Goal: Information Seeking & Learning: Compare options

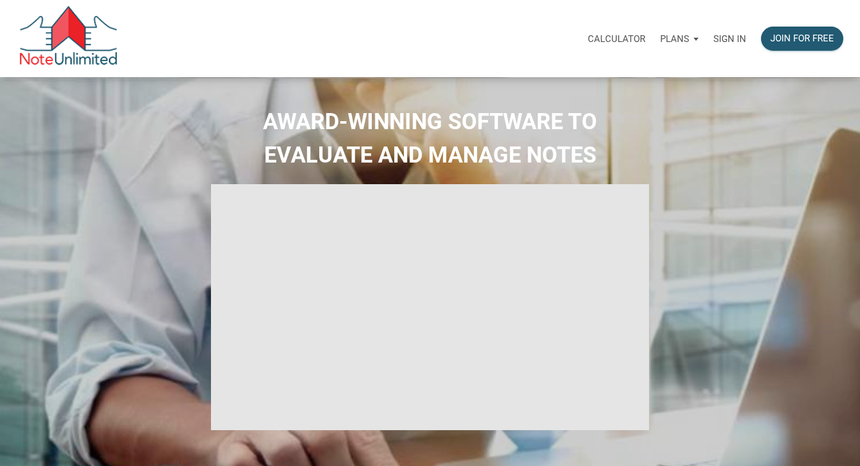
select select
type input "Introduction to new features"
select select
click at [683, 36] on p "Plans" at bounding box center [674, 38] width 29 height 11
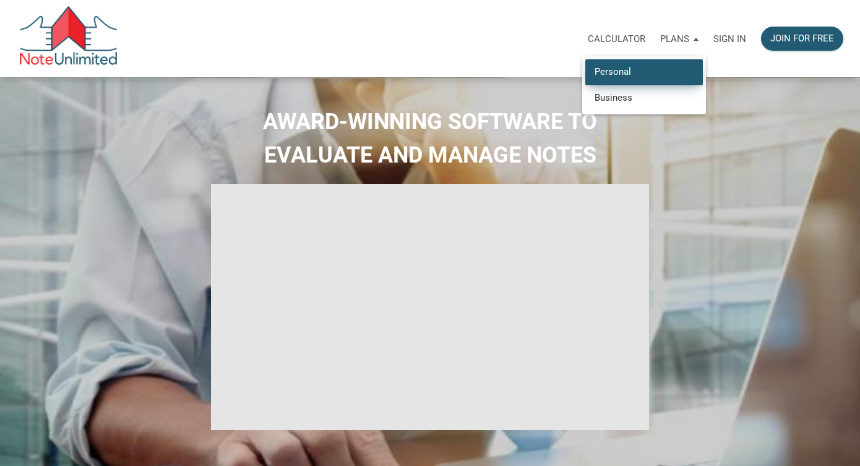
click at [621, 69] on link "Personal" at bounding box center [643, 71] width 117 height 25
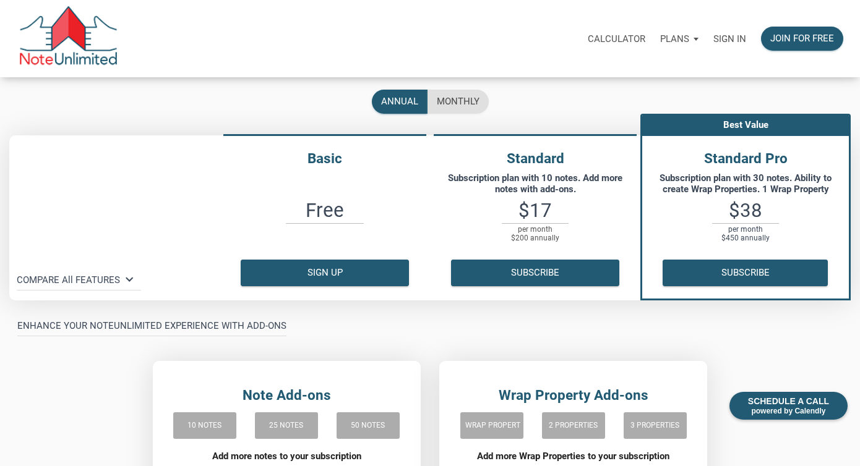
scroll to position [66, 0]
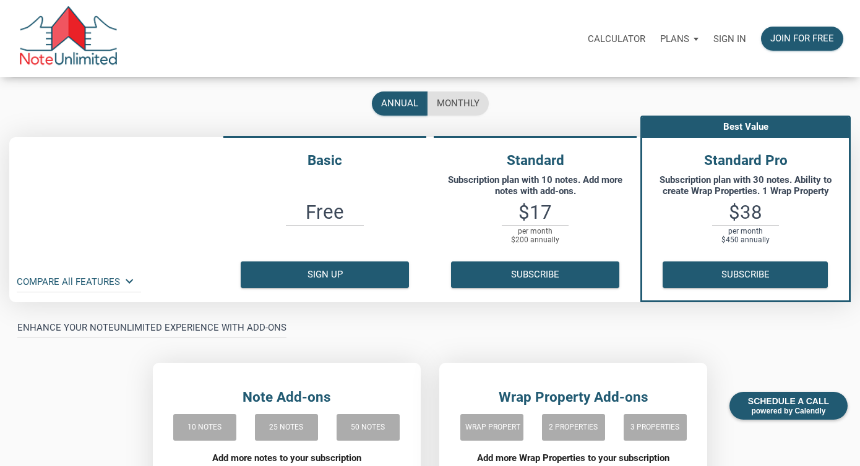
click at [80, 281] on p "COMPARE All FEATURES keyboard_arrow_down" at bounding box center [68, 282] width 103 height 15
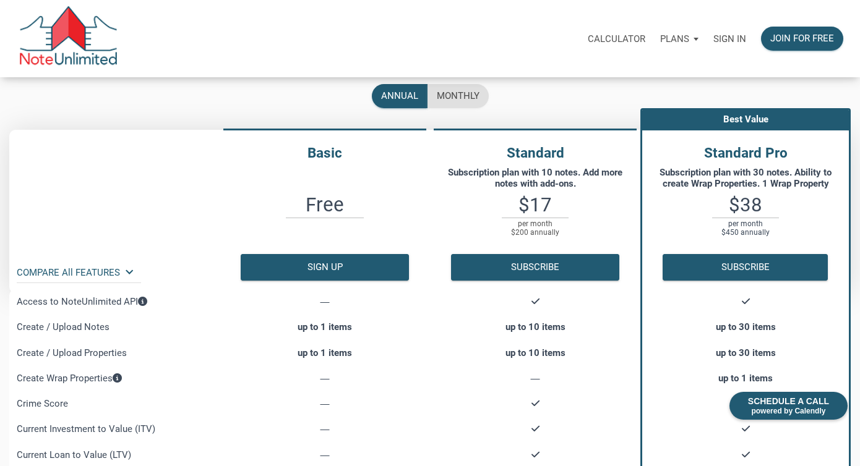
scroll to position [72, 0]
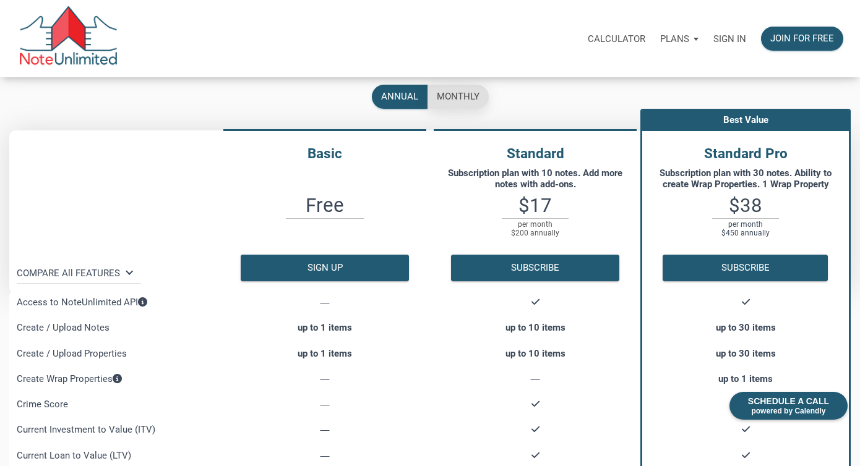
click at [463, 95] on div "monthly" at bounding box center [458, 97] width 43 height 14
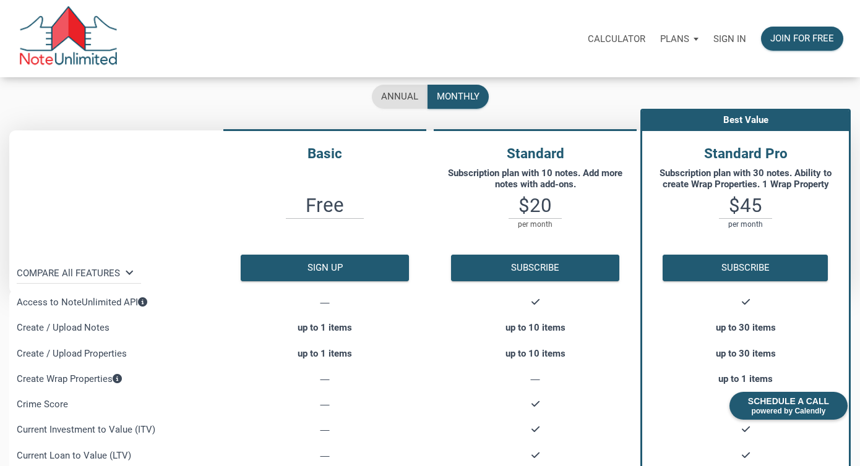
click at [668, 42] on p "Plans" at bounding box center [674, 38] width 29 height 11
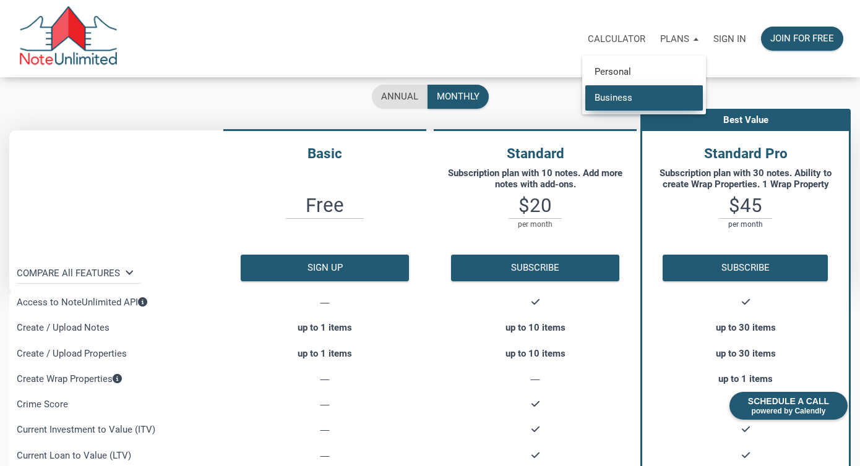
click at [626, 98] on link "Business" at bounding box center [643, 97] width 117 height 25
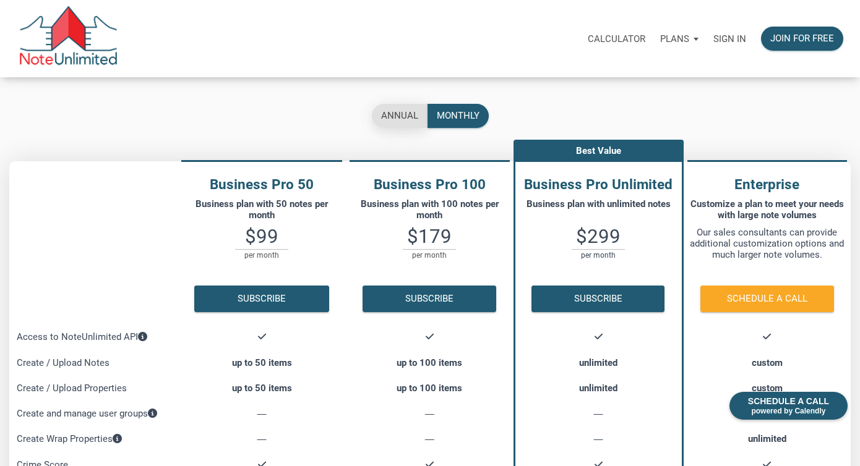
click at [398, 117] on div "annual" at bounding box center [399, 116] width 37 height 14
click at [456, 119] on div "monthly" at bounding box center [458, 116] width 43 height 14
click at [404, 113] on div "annual" at bounding box center [399, 116] width 37 height 14
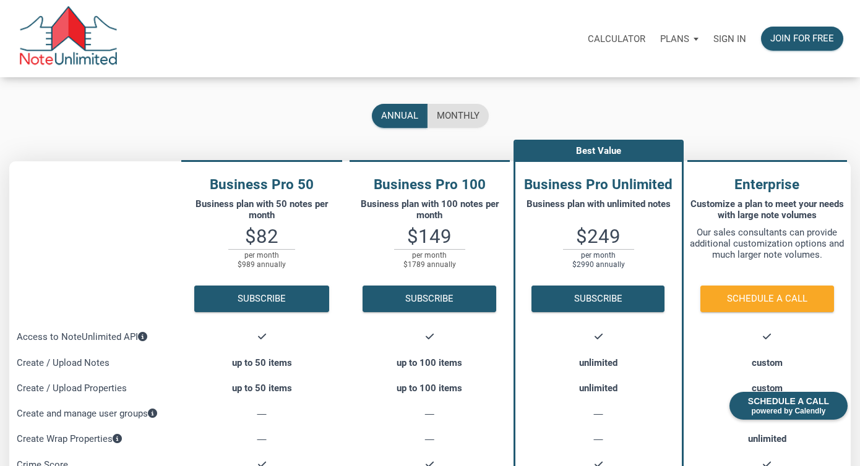
click at [674, 38] on p "Plans" at bounding box center [674, 38] width 29 height 11
click at [619, 70] on link "Personal" at bounding box center [643, 71] width 117 height 25
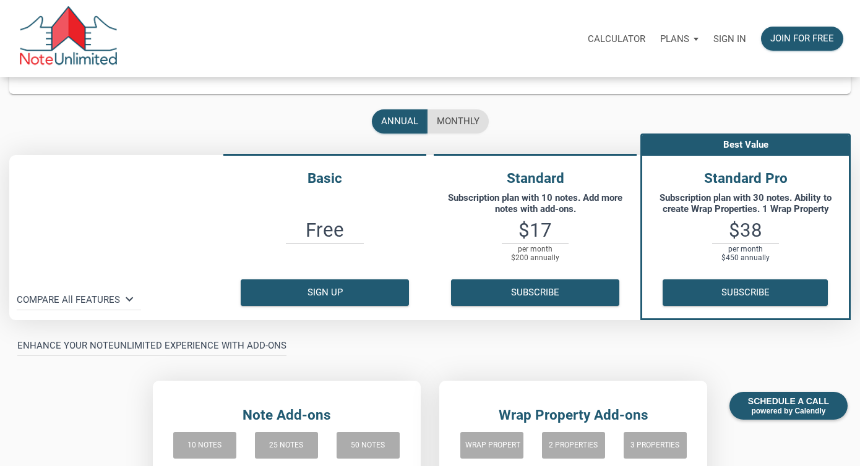
scroll to position [47, 0]
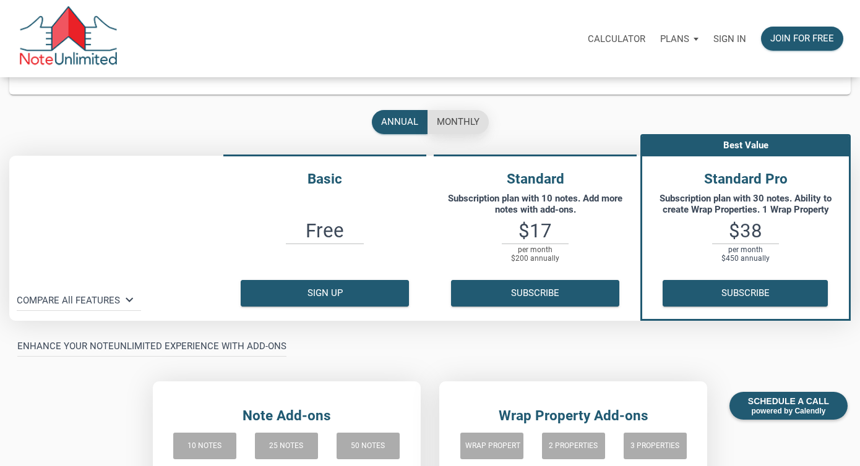
click at [465, 121] on div "monthly" at bounding box center [458, 122] width 43 height 14
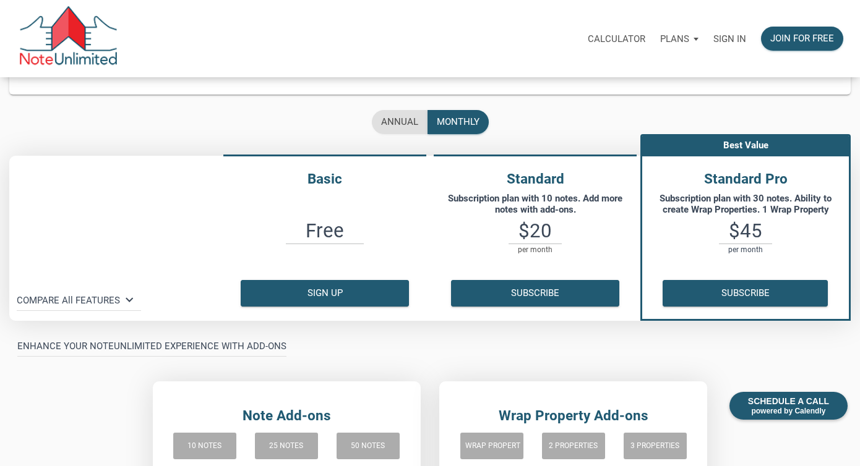
click at [729, 33] on p "Sign in" at bounding box center [729, 38] width 33 height 11
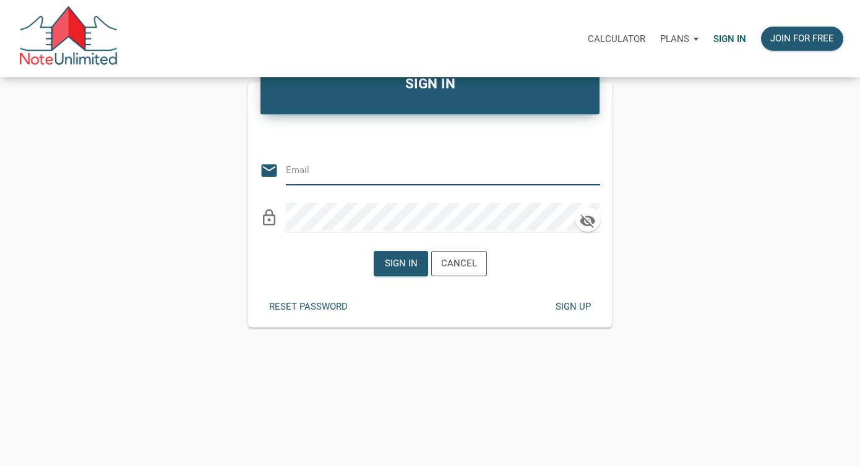
click at [673, 36] on p "Plans" at bounding box center [674, 38] width 29 height 11
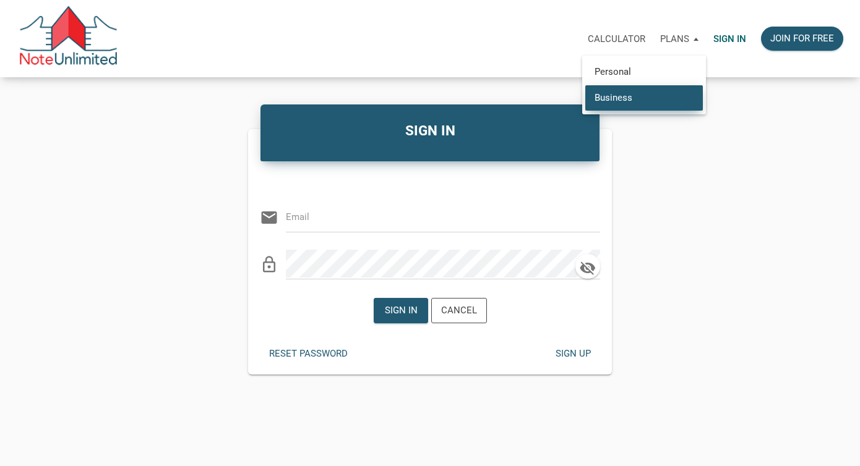
click at [638, 92] on link "Business" at bounding box center [643, 97] width 117 height 25
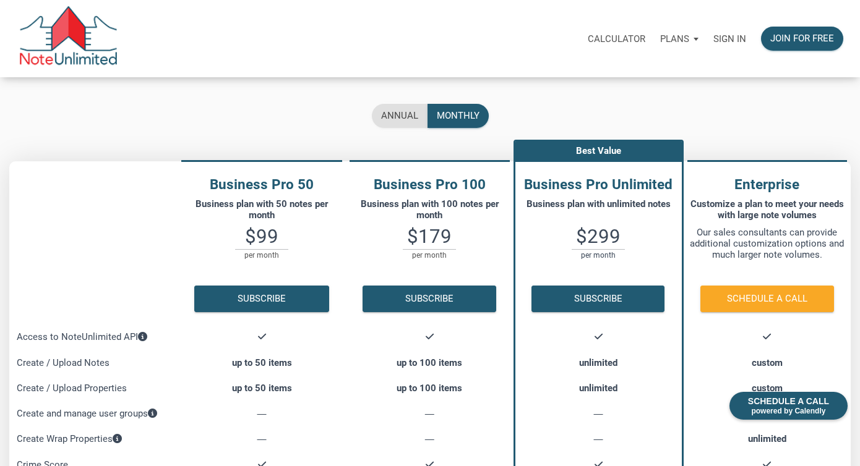
click at [679, 40] on p "Plans" at bounding box center [674, 38] width 29 height 11
click at [663, 70] on link "Personal" at bounding box center [643, 71] width 117 height 25
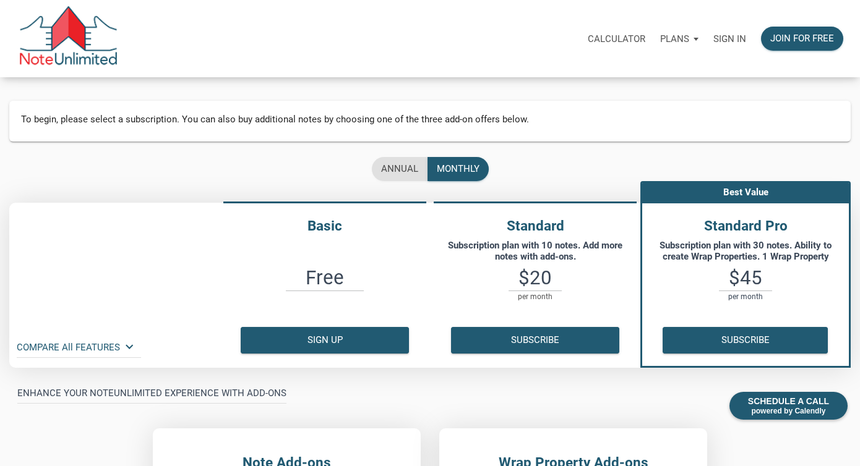
click at [117, 343] on p "COMPARE All FEATURES keyboard_arrow_down" at bounding box center [68, 347] width 103 height 15
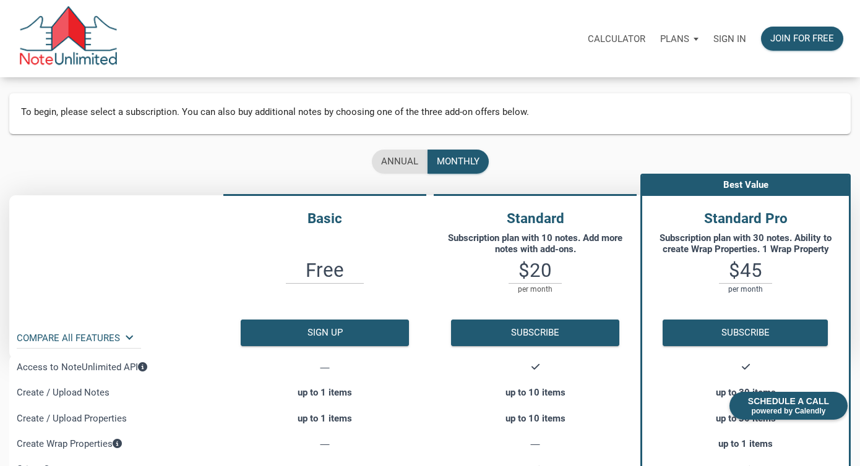
scroll to position [9, 0]
